Goal: Task Accomplishment & Management: Manage account settings

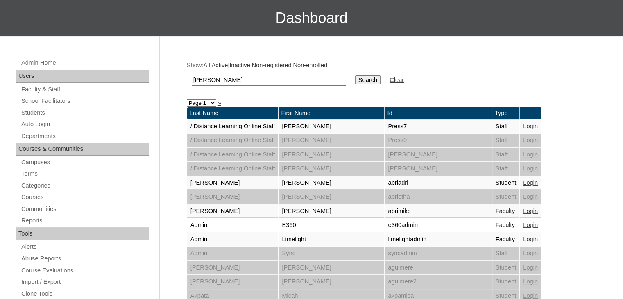
scroll to position [84, 0]
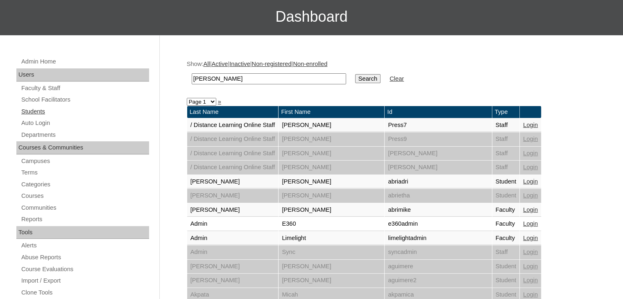
click at [40, 107] on link "Students" at bounding box center [84, 112] width 129 height 10
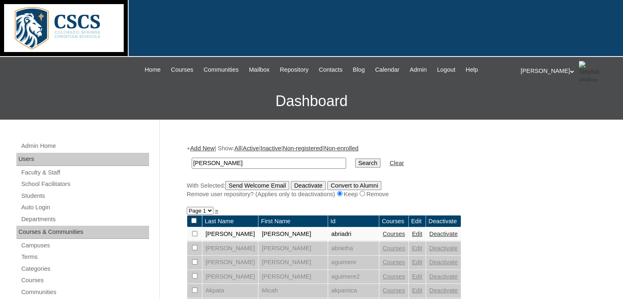
click at [216, 164] on input "[PERSON_NAME]" at bounding box center [269, 163] width 154 height 11
type input "m"
type input "[PERSON_NAME]"
click at [355, 163] on input "Search" at bounding box center [367, 163] width 25 height 9
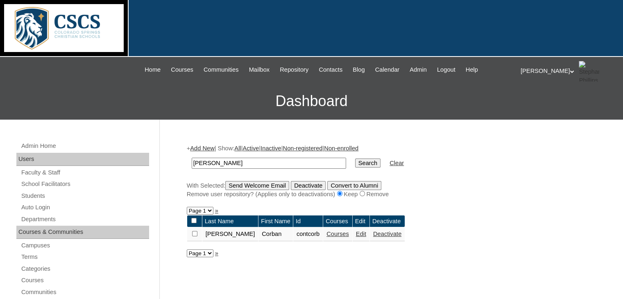
click at [328, 235] on link "Courses" at bounding box center [338, 234] width 23 height 7
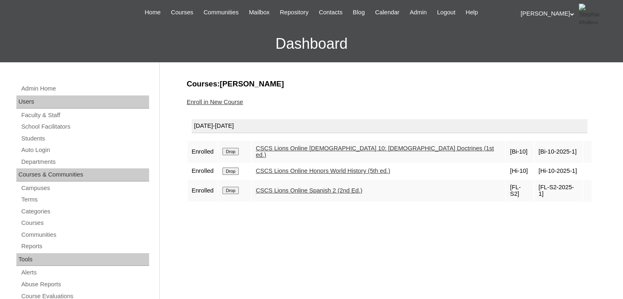
scroll to position [60, 0]
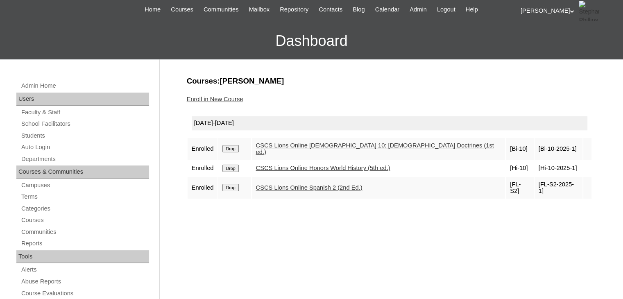
click at [228, 152] on input "Drop" at bounding box center [230, 148] width 16 height 7
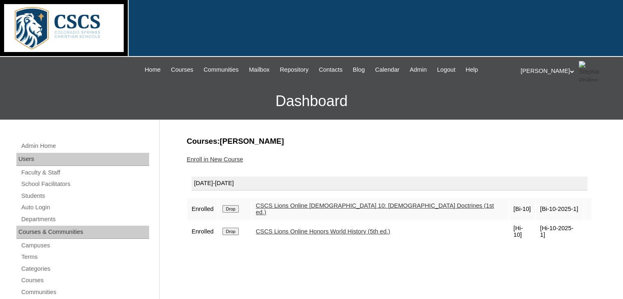
click at [206, 157] on link "Enroll in New Course" at bounding box center [215, 159] width 57 height 7
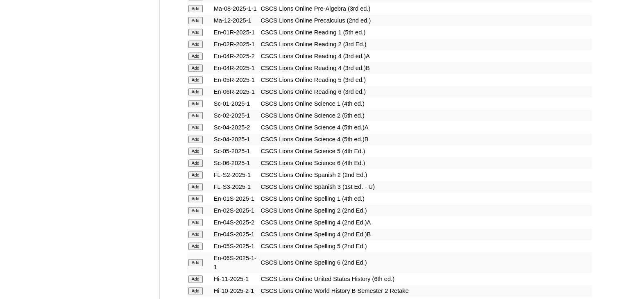
scroll to position [1119, 0]
